Goal: Task Accomplishment & Management: Manage account settings

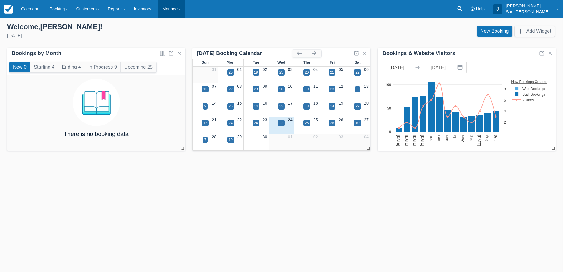
click at [178, 8] on link "Manage" at bounding box center [172, 9] width 27 height 18
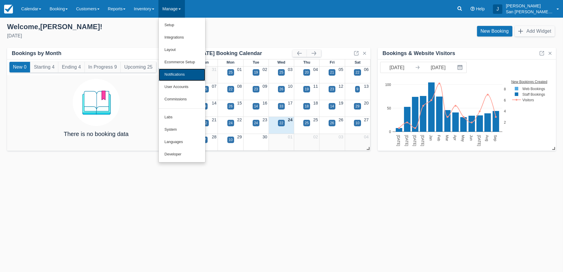
click at [181, 73] on link "Notifications" at bounding box center [182, 75] width 47 height 12
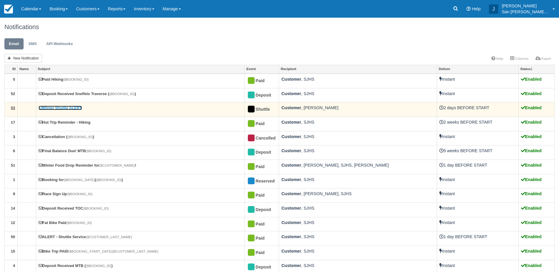
click at [59, 108] on link "Winter Shuttle ALERT" at bounding box center [60, 108] width 43 height 4
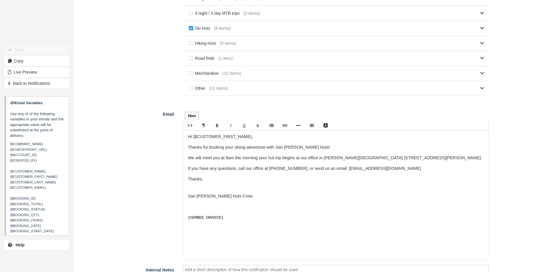
scroll to position [324, 0]
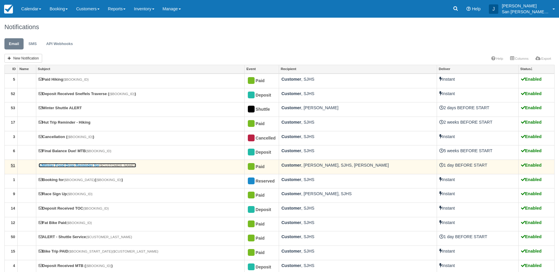
click at [63, 165] on link "Winter Food Drop Reminder for {$CUSTOMER_NAME} !" at bounding box center [88, 165] width 98 height 4
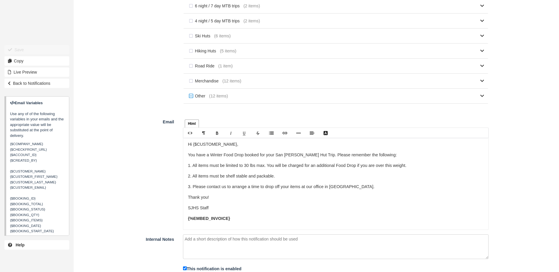
scroll to position [334, 0]
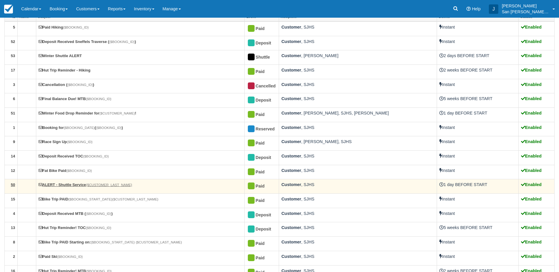
scroll to position [80, 0]
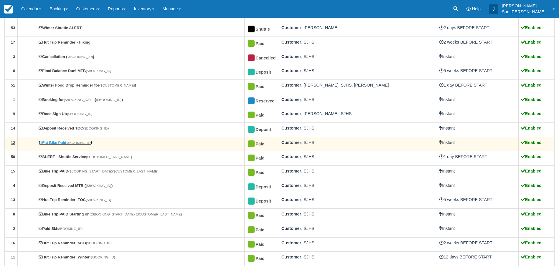
click at [58, 143] on link "Fat Bike Paid {$BOOKING_ID}" at bounding box center [65, 143] width 53 height 4
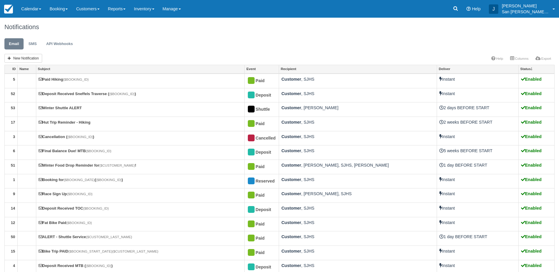
scroll to position [80, 0]
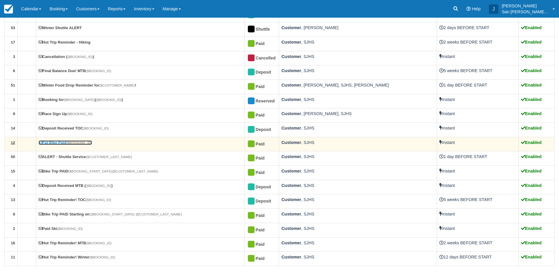
click at [59, 141] on link "Fat Bike Paid {$BOOKING_ID}" at bounding box center [65, 143] width 53 height 4
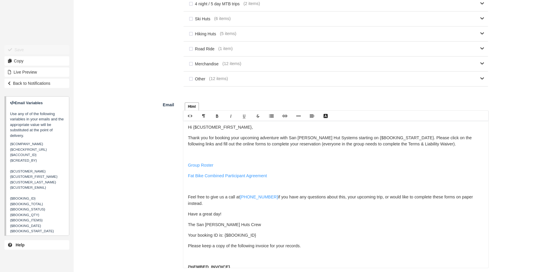
scroll to position [362, 0]
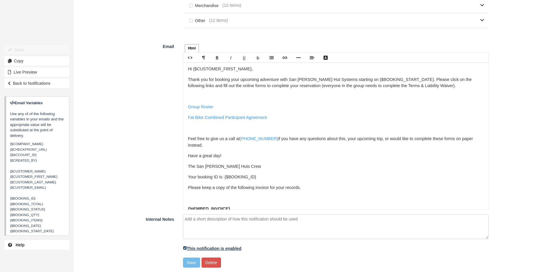
click at [184, 249] on input "This notification is enabled" at bounding box center [185, 248] width 4 height 4
checkbox input "false"
click at [189, 263] on button "Save" at bounding box center [191, 263] width 17 height 10
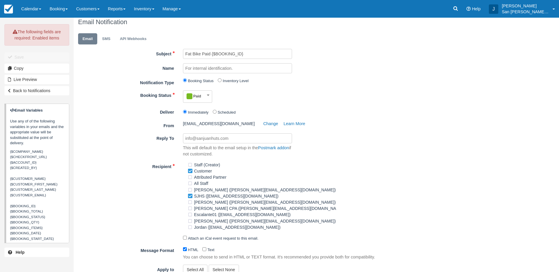
scroll to position [0, 0]
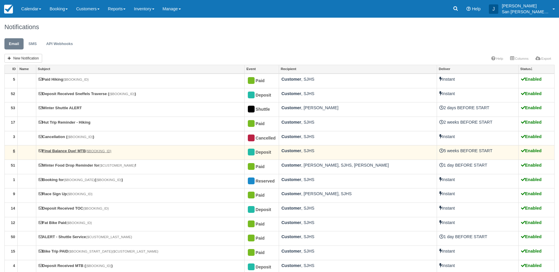
scroll to position [80, 0]
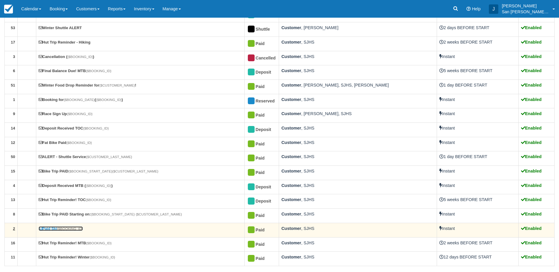
click at [55, 228] on link "Paid Ski {$BOOKING_ID}" at bounding box center [61, 229] width 44 height 4
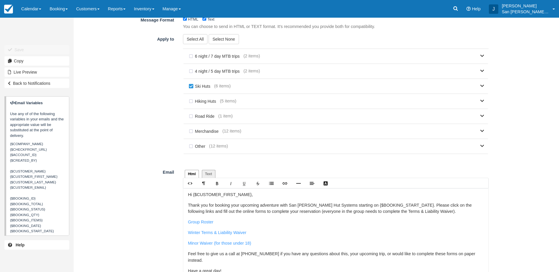
scroll to position [233, 0]
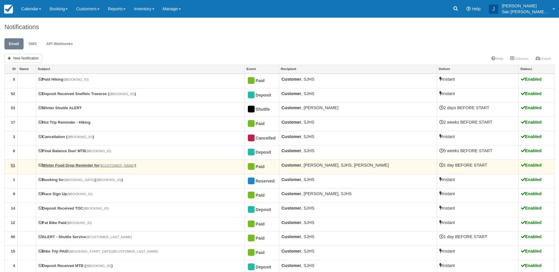
scroll to position [80, 0]
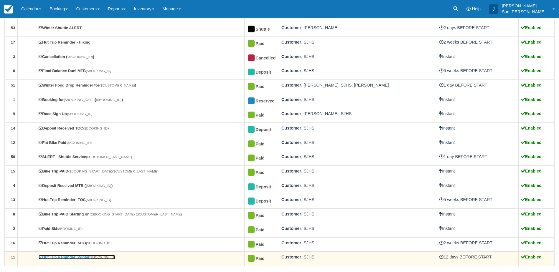
click at [70, 257] on link "Hut Trip Reminder! Winter {$BOOKING_ID}" at bounding box center [77, 257] width 77 height 4
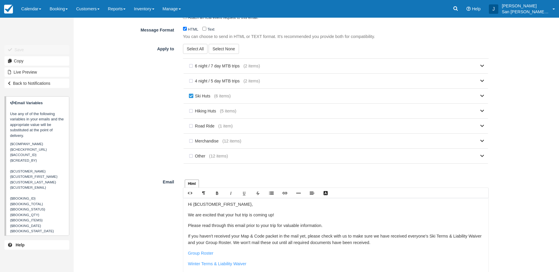
scroll to position [295, 0]
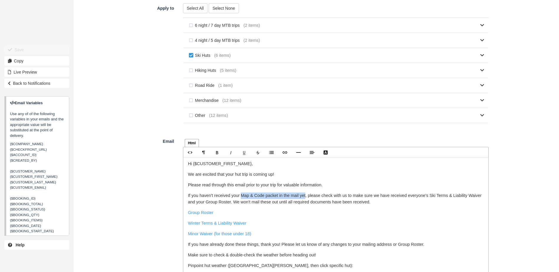
drag, startPoint x: 308, startPoint y: 197, endPoint x: 243, endPoint y: 199, distance: 64.9
click at [243, 199] on p "If you haven't received your Map & Code packet in the mail yet, please check wi…" at bounding box center [336, 199] width 296 height 13
click at [261, 195] on p "If you haven't received your hut combo code yet , please check with us to make …" at bounding box center [336, 199] width 296 height 13
drag, startPoint x: 276, startPoint y: 202, endPoint x: 235, endPoint y: 204, distance: 41.9
click at [235, 204] on p "If you haven't received your hut combo code yet , please check with us to make …" at bounding box center [336, 199] width 296 height 13
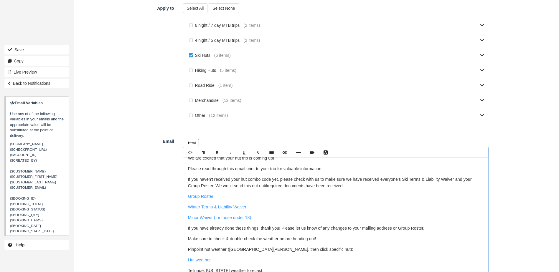
scroll to position [29, 0]
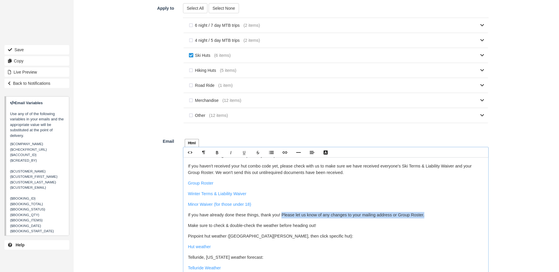
drag, startPoint x: 426, startPoint y: 216, endPoint x: 283, endPoint y: 214, distance: 143.2
click at [283, 214] on p "If you have already done these things, thank you! Please let us know of any cha…" at bounding box center [336, 215] width 296 height 6
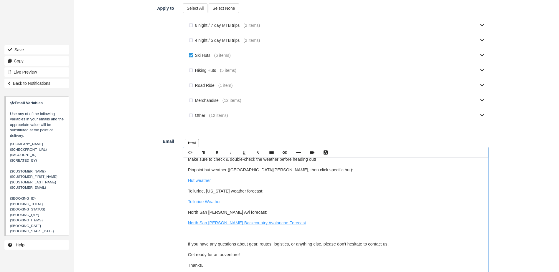
scroll to position [99, 0]
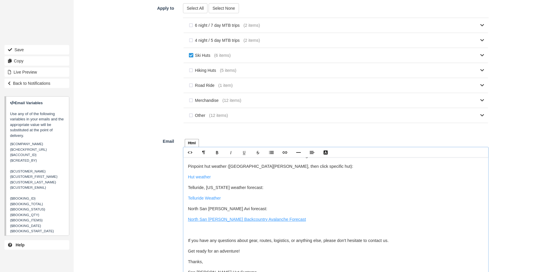
click at [226, 221] on link "North San [PERSON_NAME] Backcountry Avalanche Forecast" at bounding box center [247, 219] width 118 height 5
click at [222, 227] on link "[URL][DOMAIN_NAME][US_STATE].." at bounding box center [217, 227] width 64 height 6
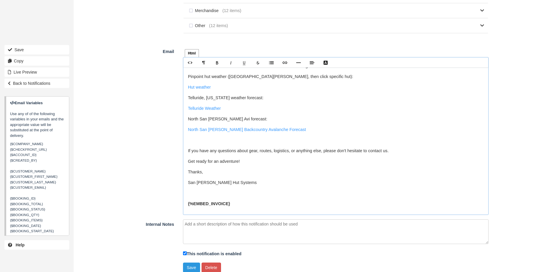
scroll to position [390, 0]
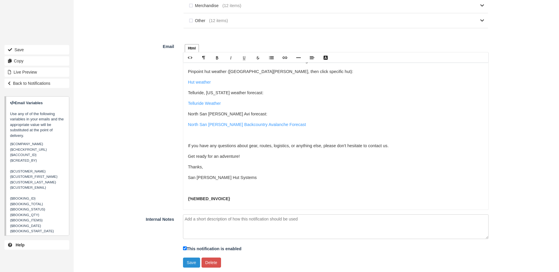
click at [191, 261] on button "Save" at bounding box center [191, 263] width 17 height 10
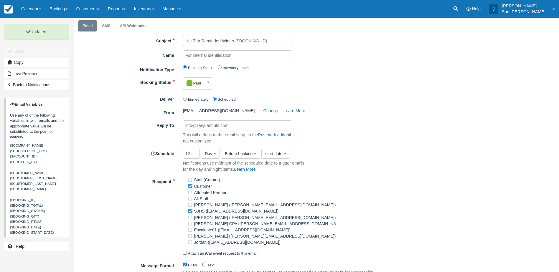
scroll to position [0, 0]
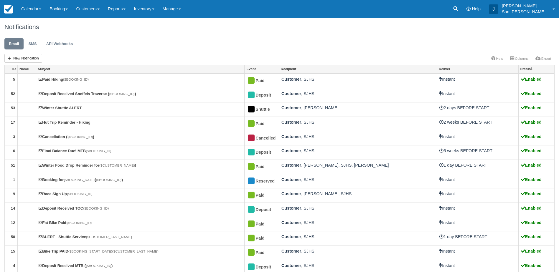
scroll to position [80, 0]
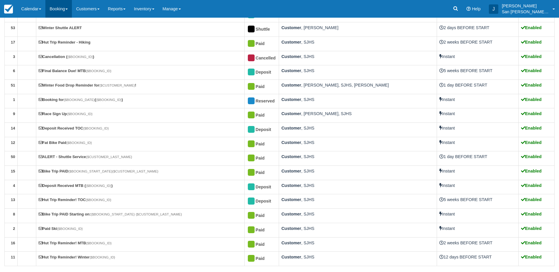
click at [65, 12] on link "Booking" at bounding box center [58, 9] width 27 height 18
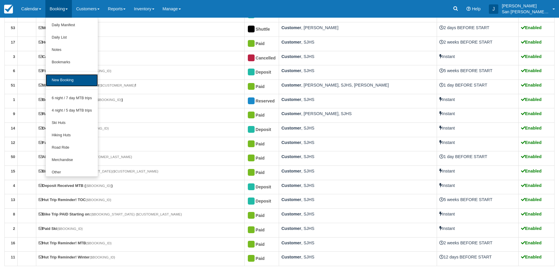
click at [61, 81] on link "New Booking" at bounding box center [72, 80] width 52 height 12
